Goal: Task Accomplishment & Management: Use online tool/utility

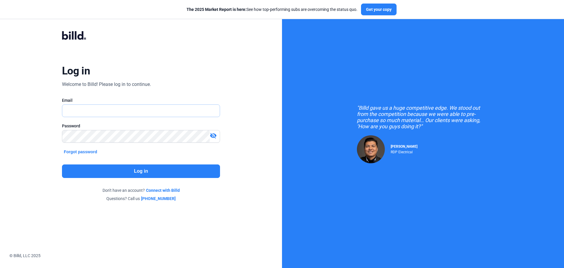
type input "[EMAIL_ADDRESS][DOMAIN_NAME]"
click at [205, 173] on button "Log in" at bounding box center [141, 171] width 158 height 14
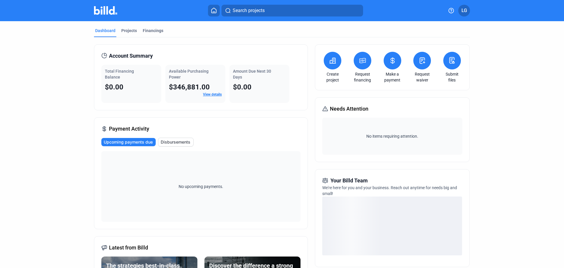
click at [454, 57] on button at bounding box center [452, 61] width 18 height 18
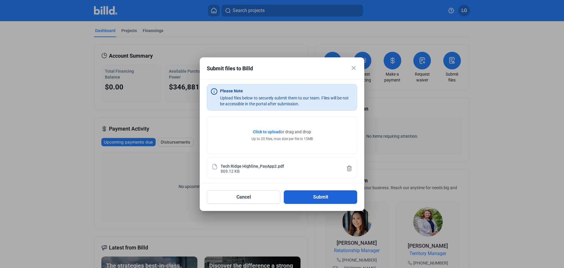
click at [306, 195] on button "Submit" at bounding box center [320, 197] width 73 height 14
click at [306, 195] on mat-dialog-container "close Submit files to Billd Please Note Upload files below to securely submit t…" at bounding box center [282, 133] width 164 height 153
